Goal: Task Accomplishment & Management: Manage account settings

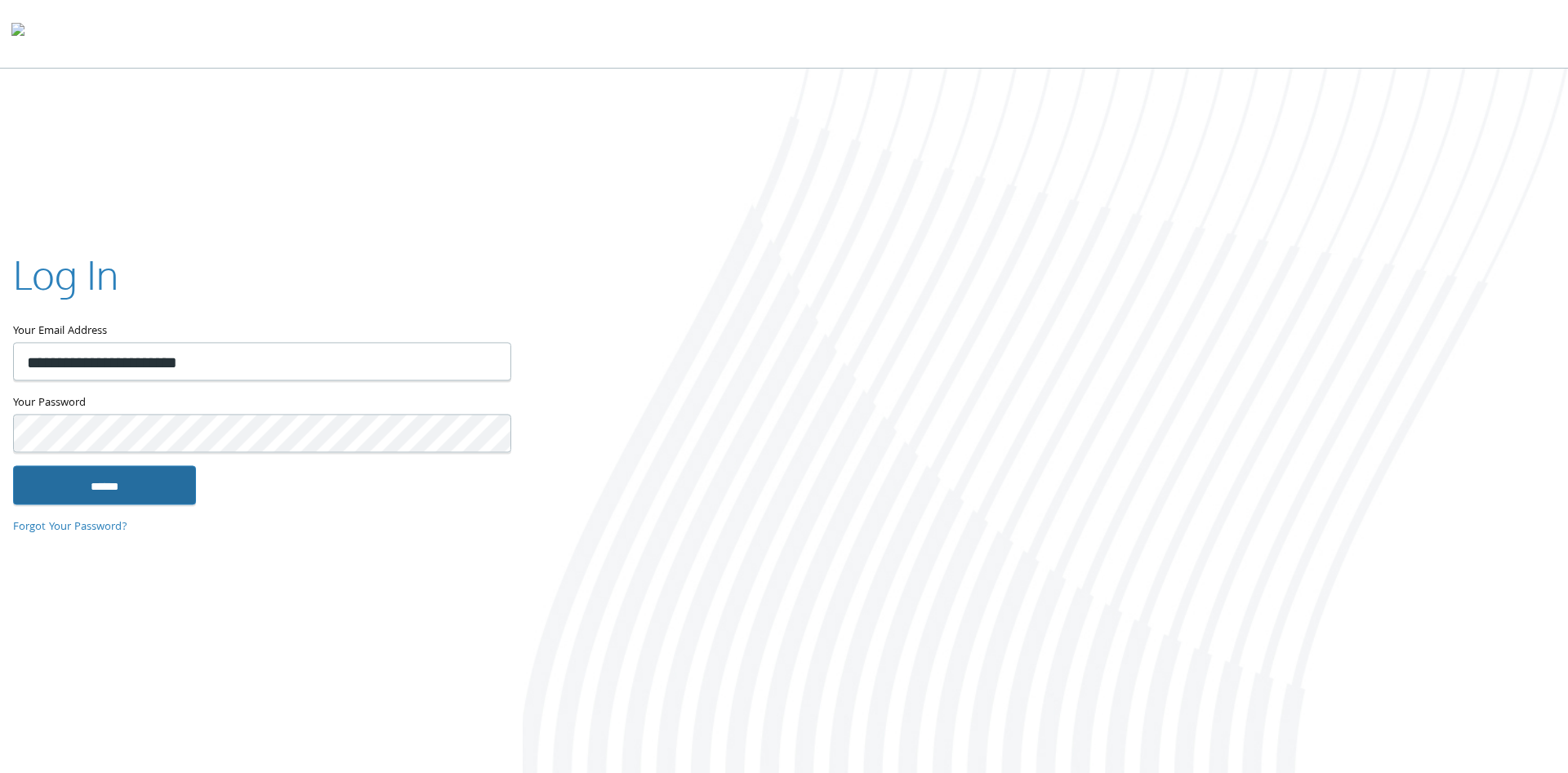
click at [131, 475] on input "******" at bounding box center [104, 485] width 183 height 39
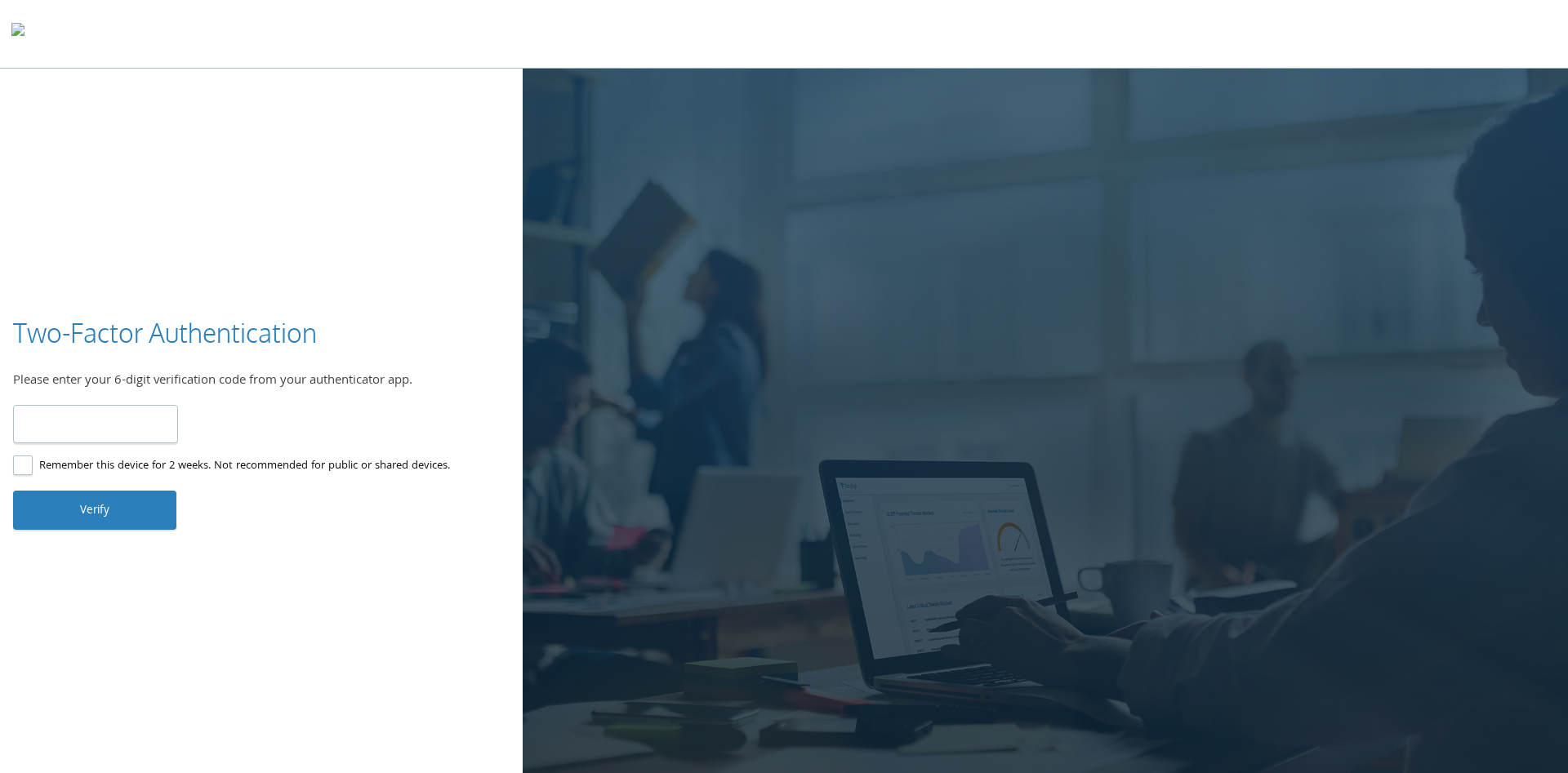
click at [110, 425] on input "number" at bounding box center [95, 424] width 165 height 39
type input "******"
click at [123, 512] on button "Verify" at bounding box center [94, 510] width 163 height 39
